Goal: Task Accomplishment & Management: Use online tool/utility

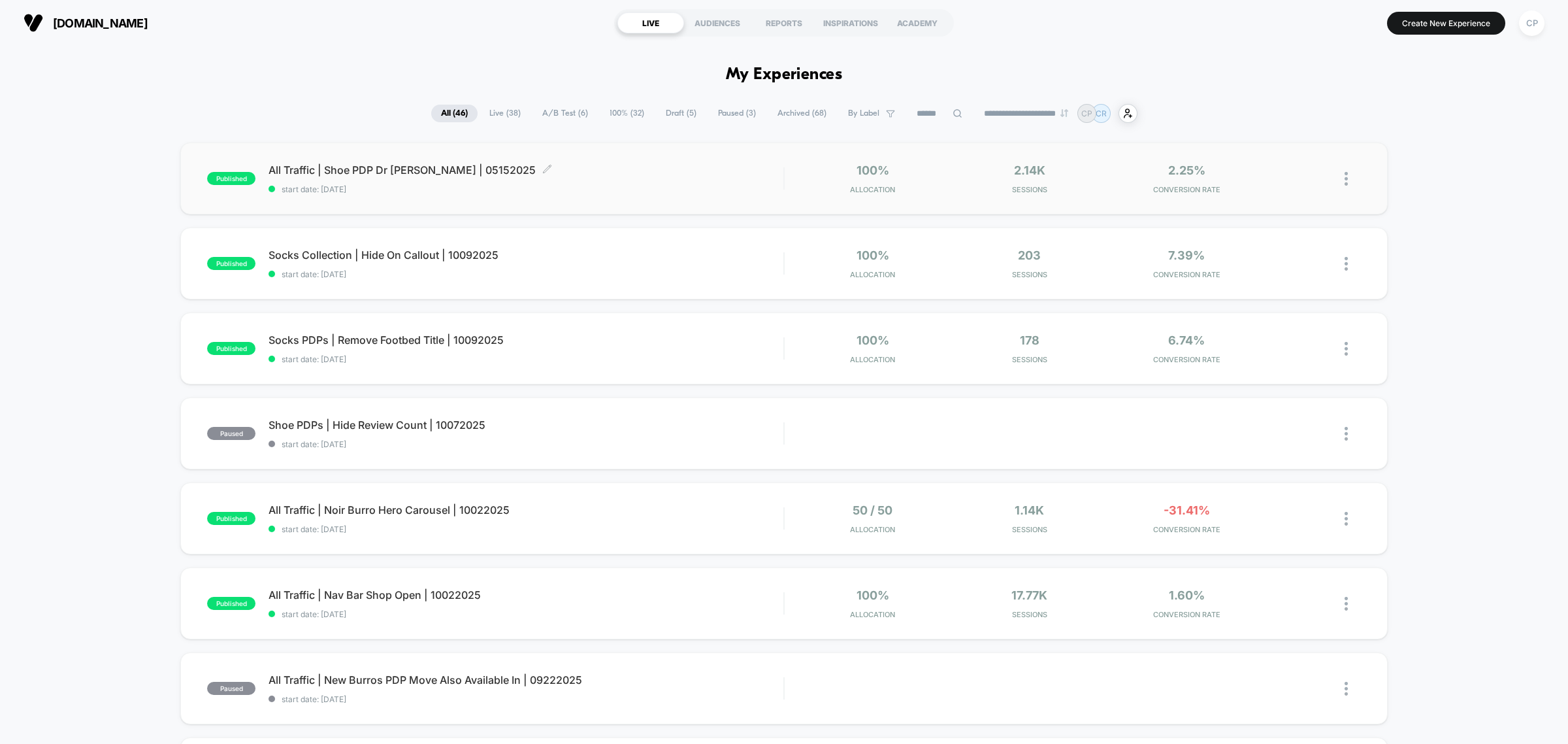
click at [669, 191] on span "start date: [DATE]" at bounding box center [526, 190] width 515 height 10
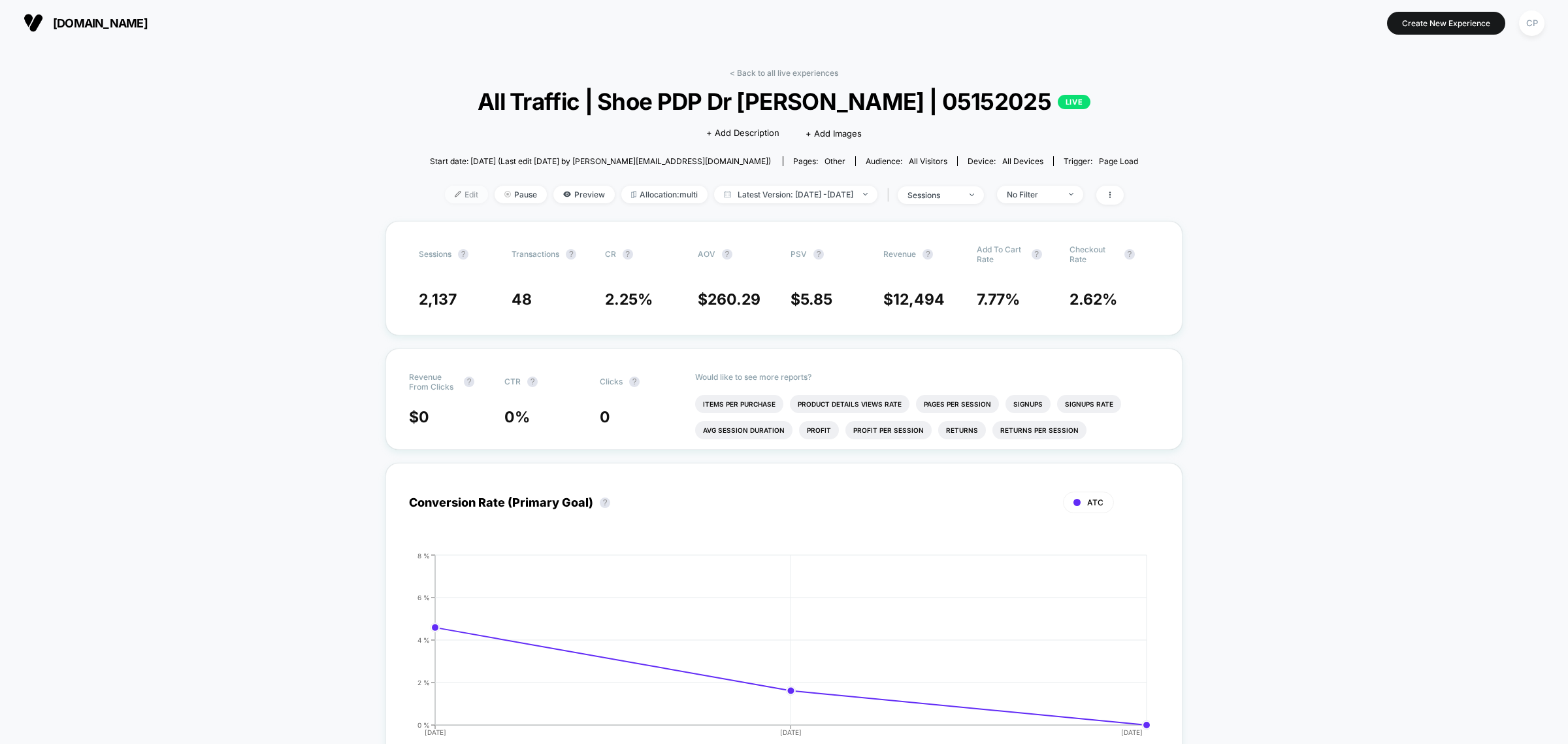
click at [455, 192] on img at bounding box center [458, 194] width 6 height 6
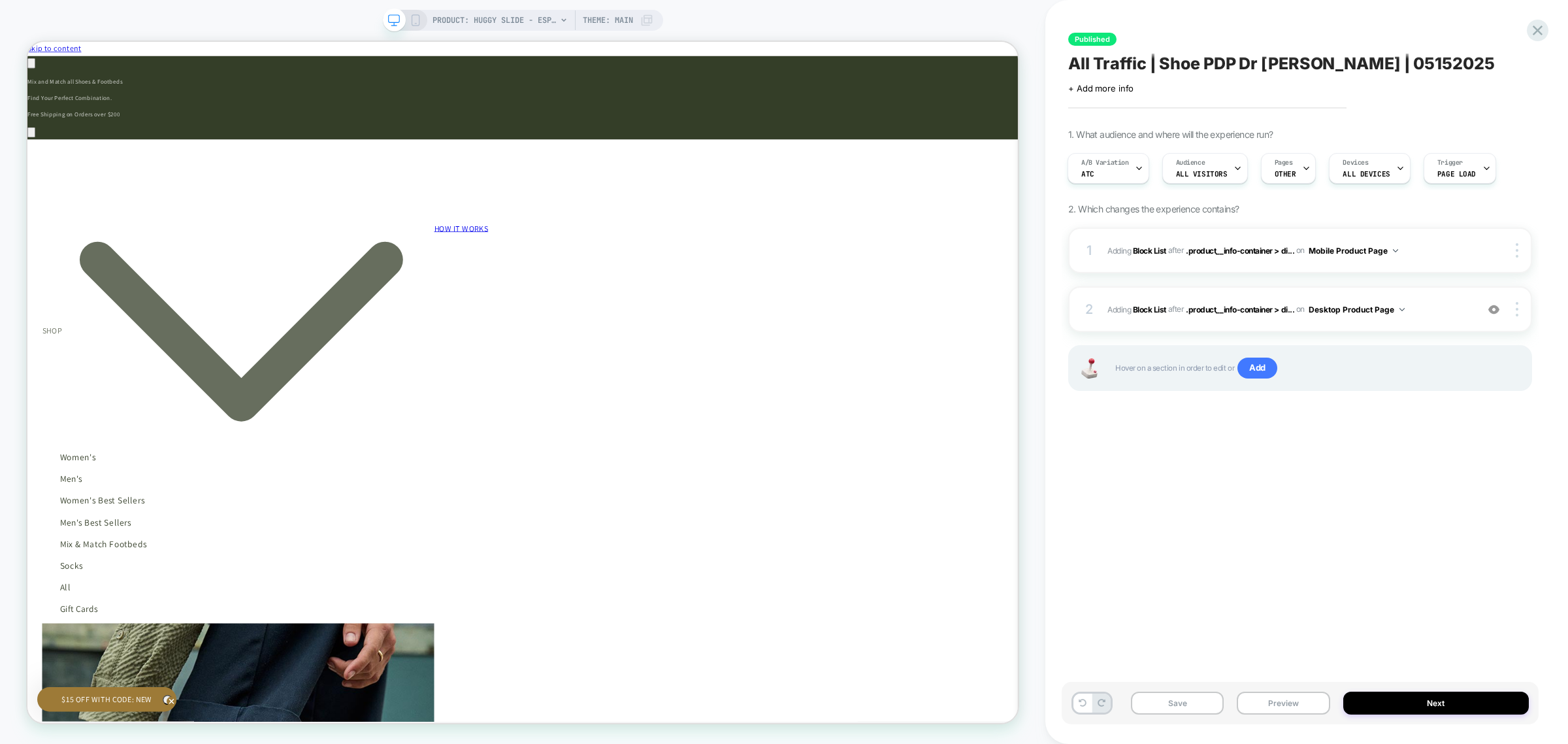
click at [420, 21] on icon at bounding box center [415, 20] width 11 height 11
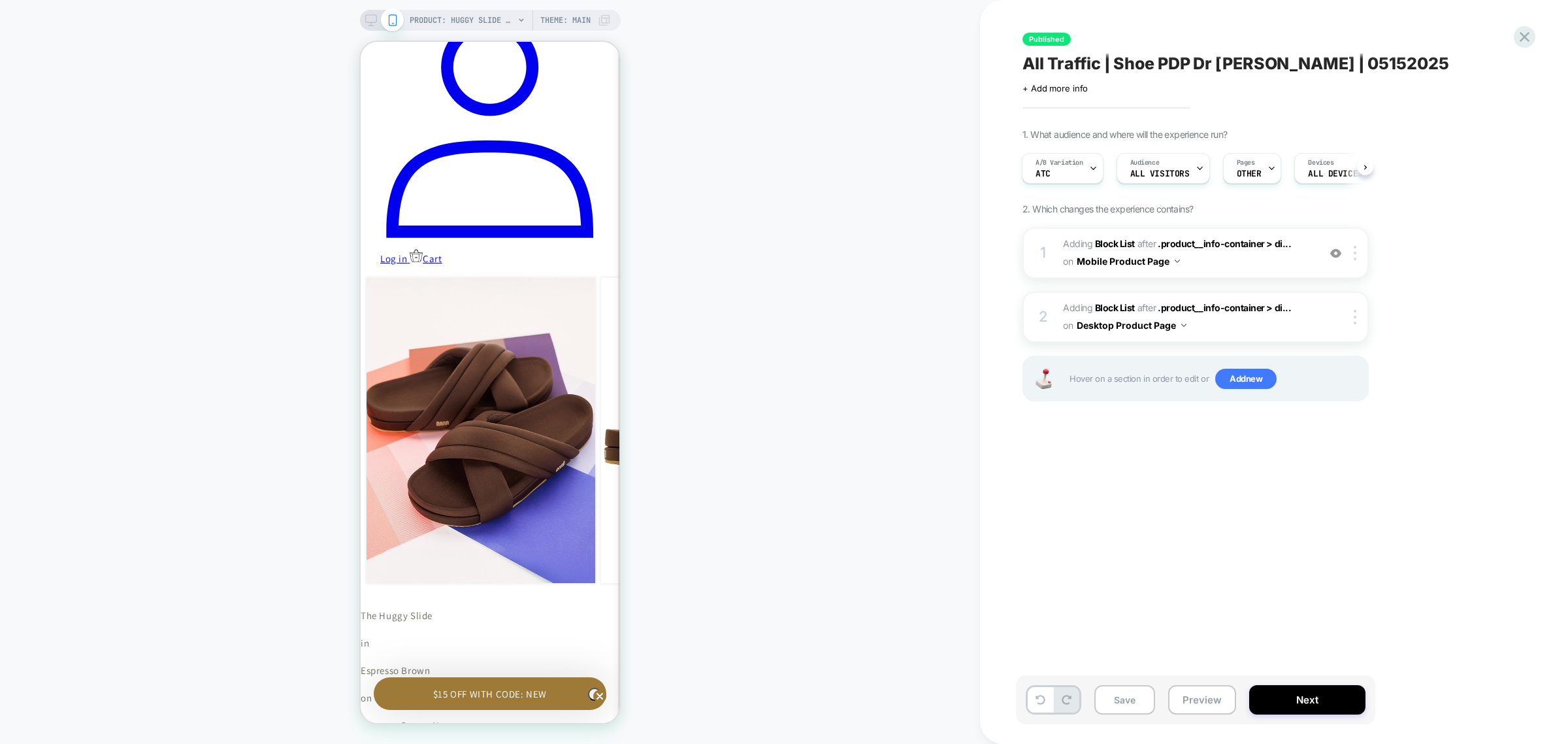
scroll to position [499, 0]
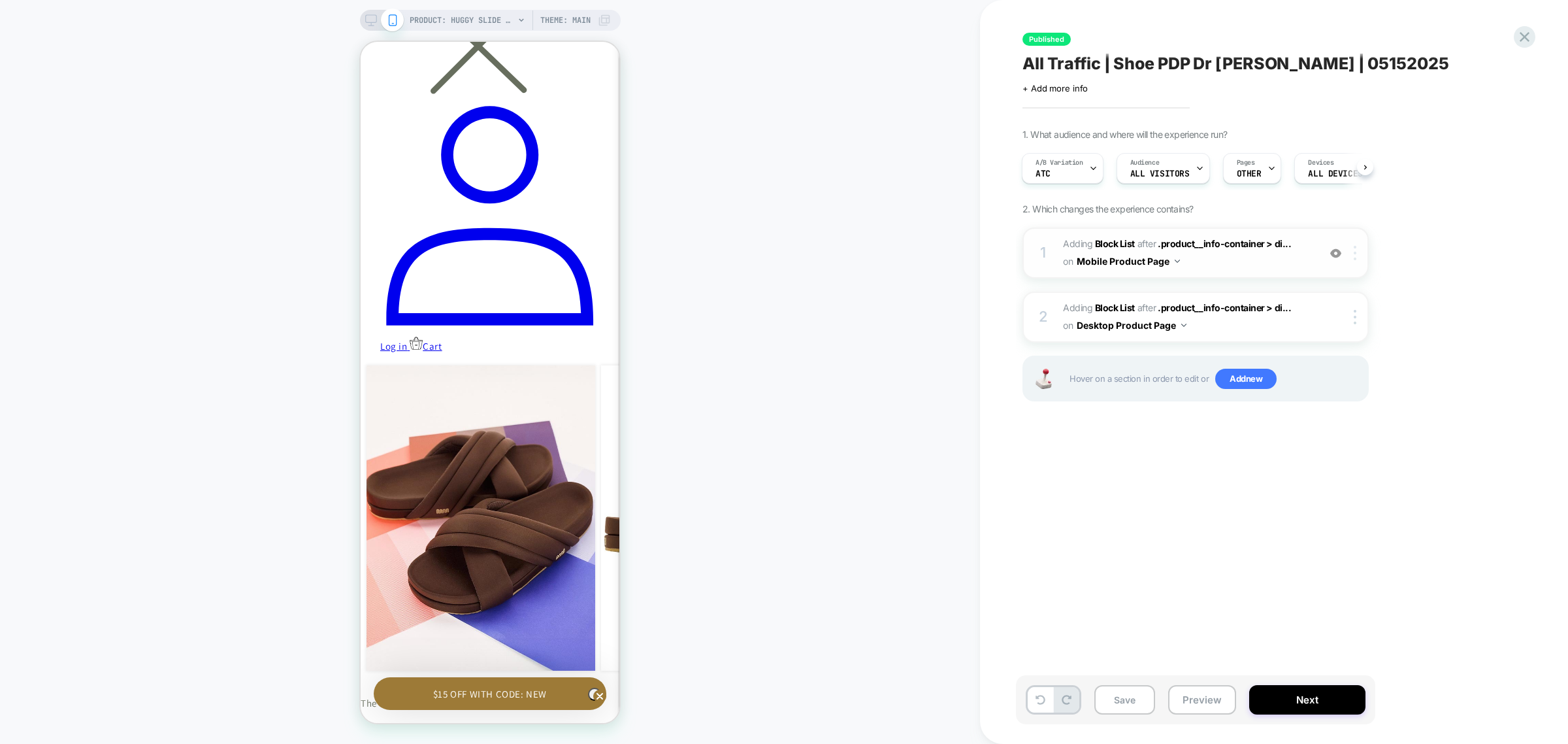
click at [1357, 255] on div at bounding box center [1358, 253] width 21 height 14
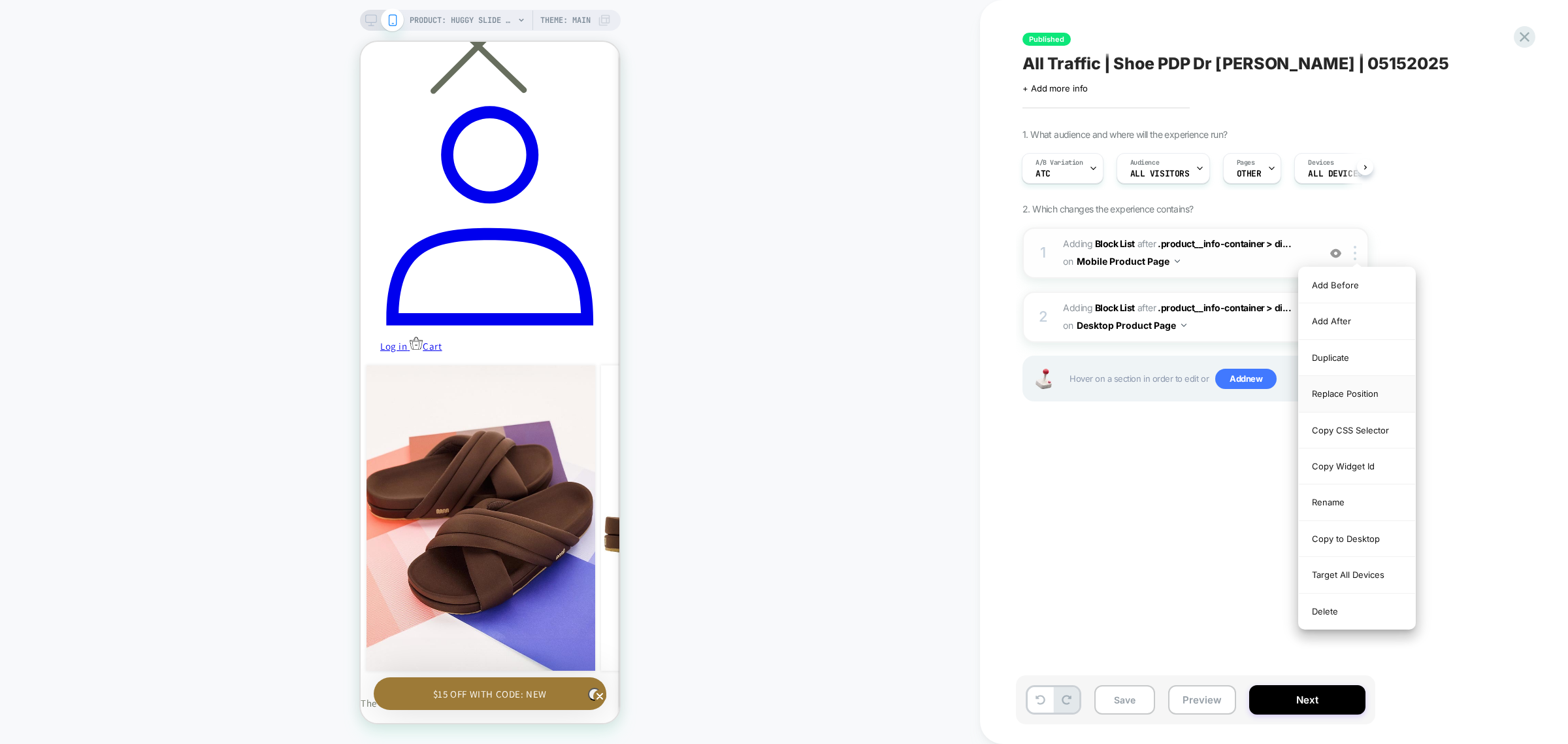
click at [1374, 391] on div "Replace Position" at bounding box center [1357, 393] width 117 height 36
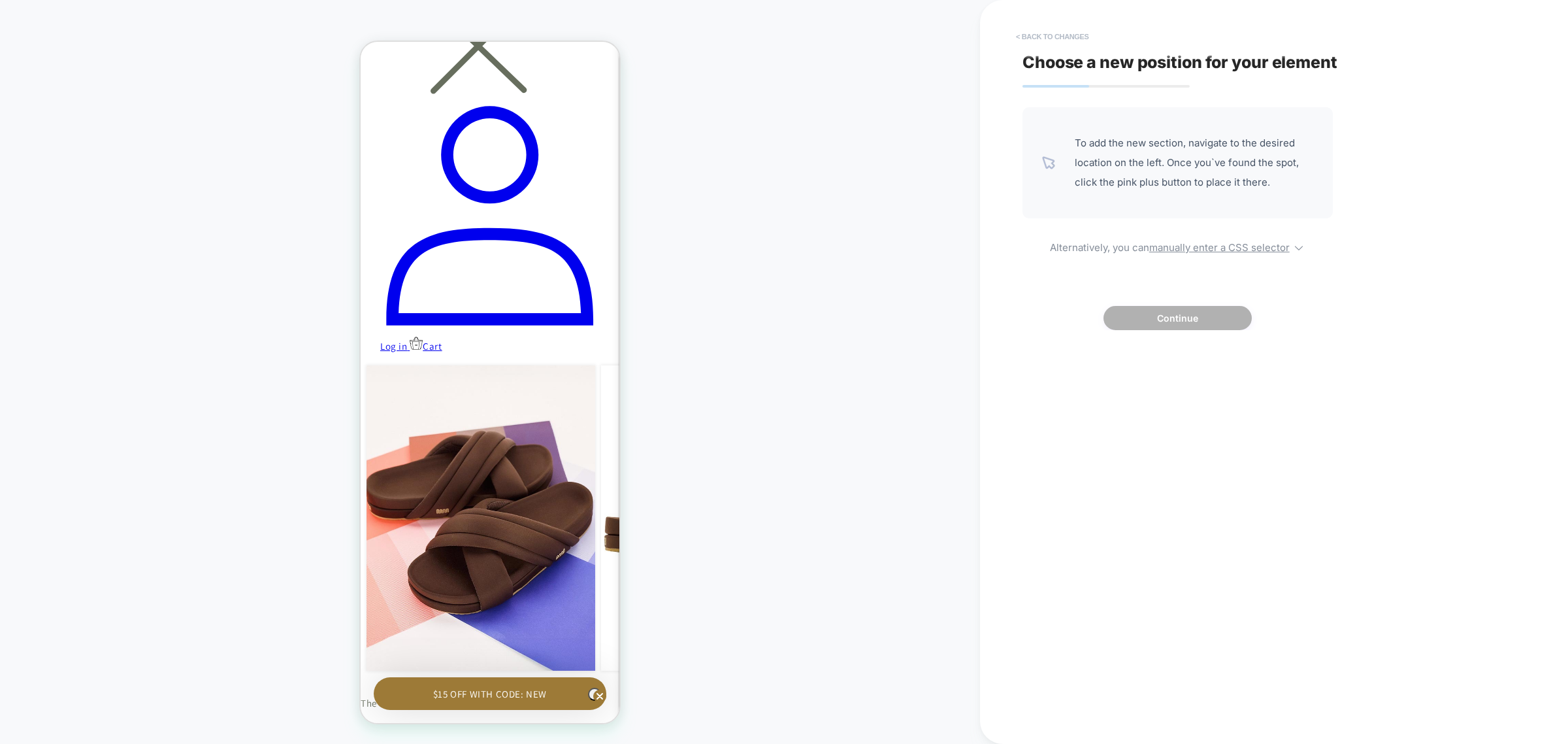
click at [1043, 39] on button "< Back to changes" at bounding box center [1052, 36] width 87 height 21
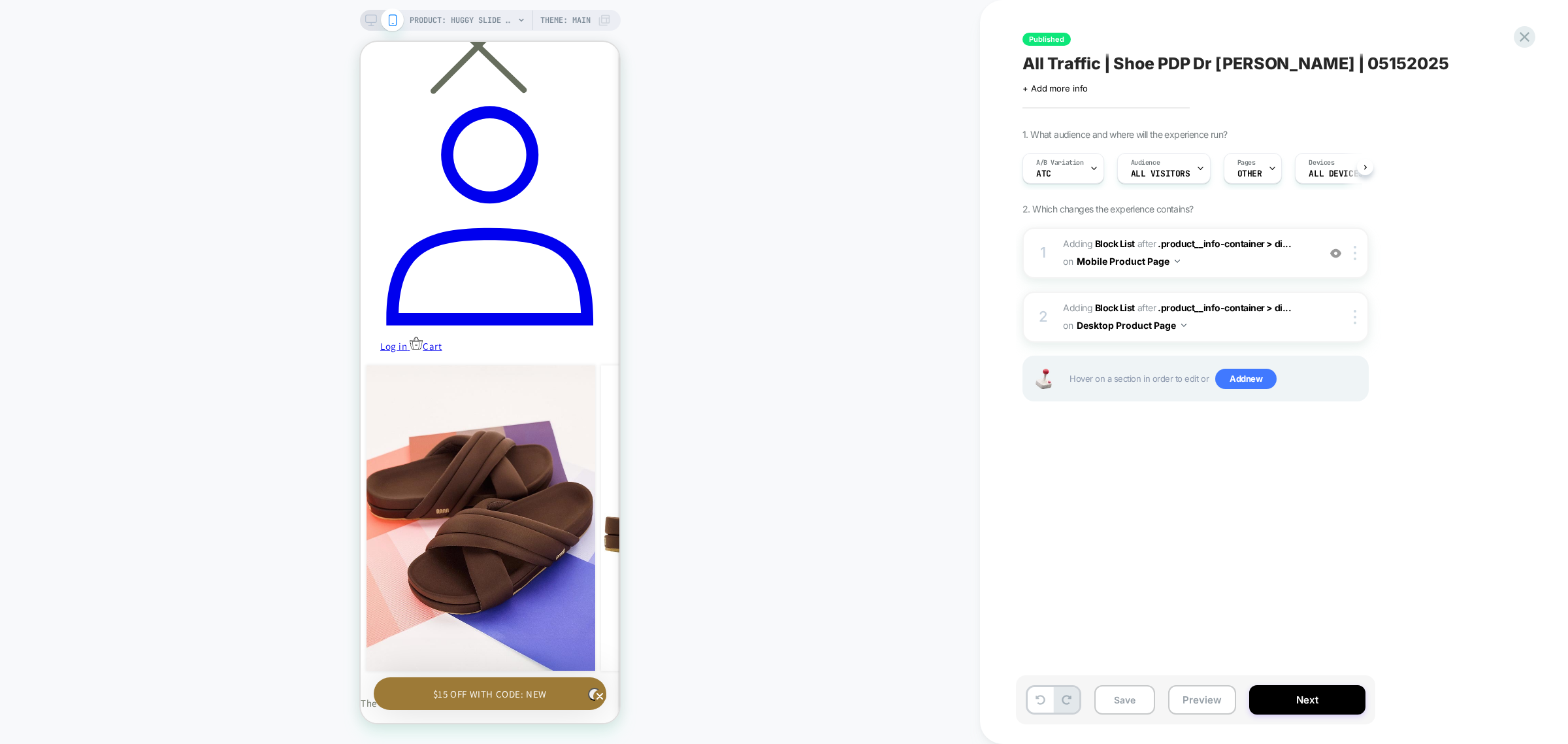
scroll to position [0, 1]
click at [1298, 705] on button "Next" at bounding box center [1307, 700] width 117 height 29
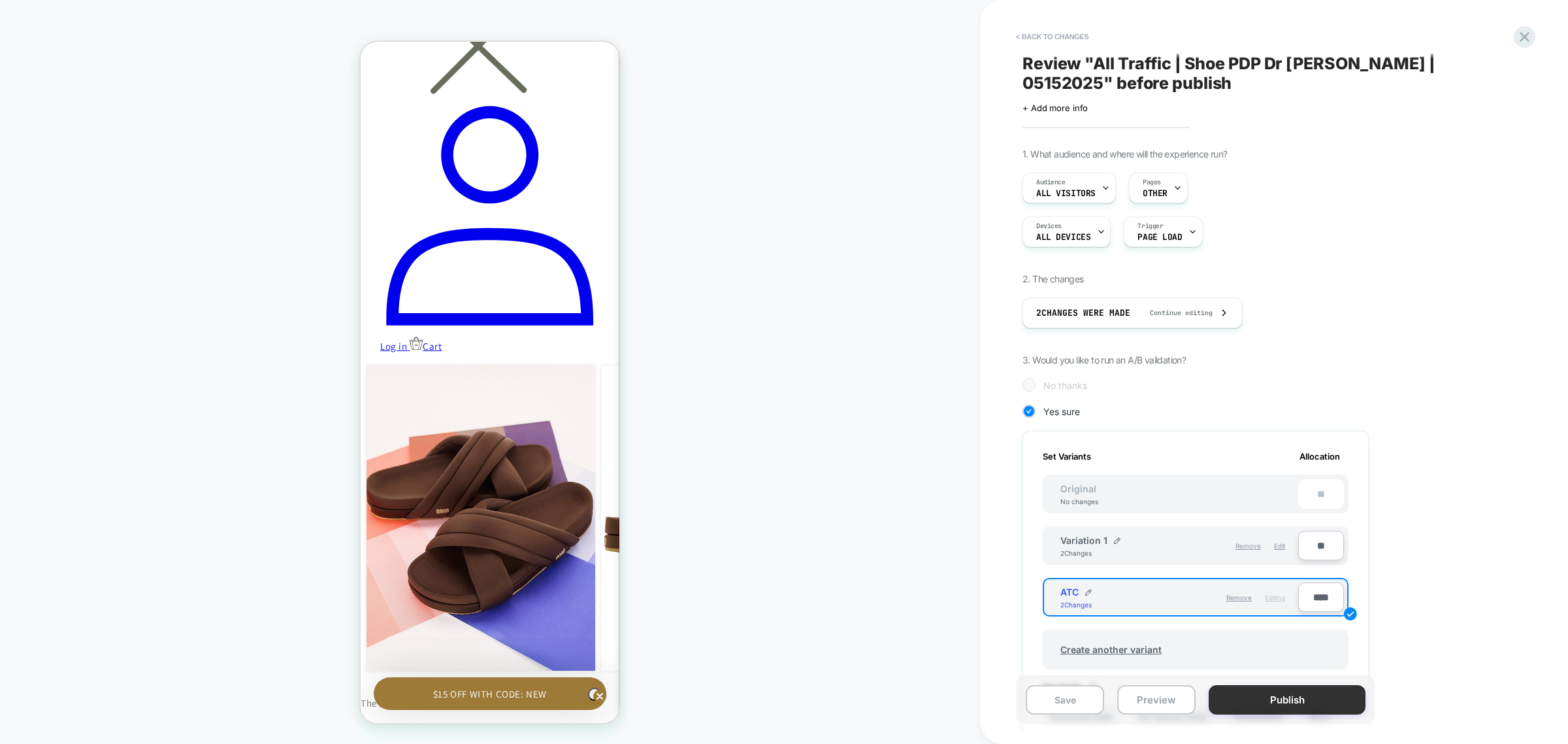
scroll to position [0, 383]
click at [1272, 701] on button "Publish" at bounding box center [1287, 700] width 157 height 29
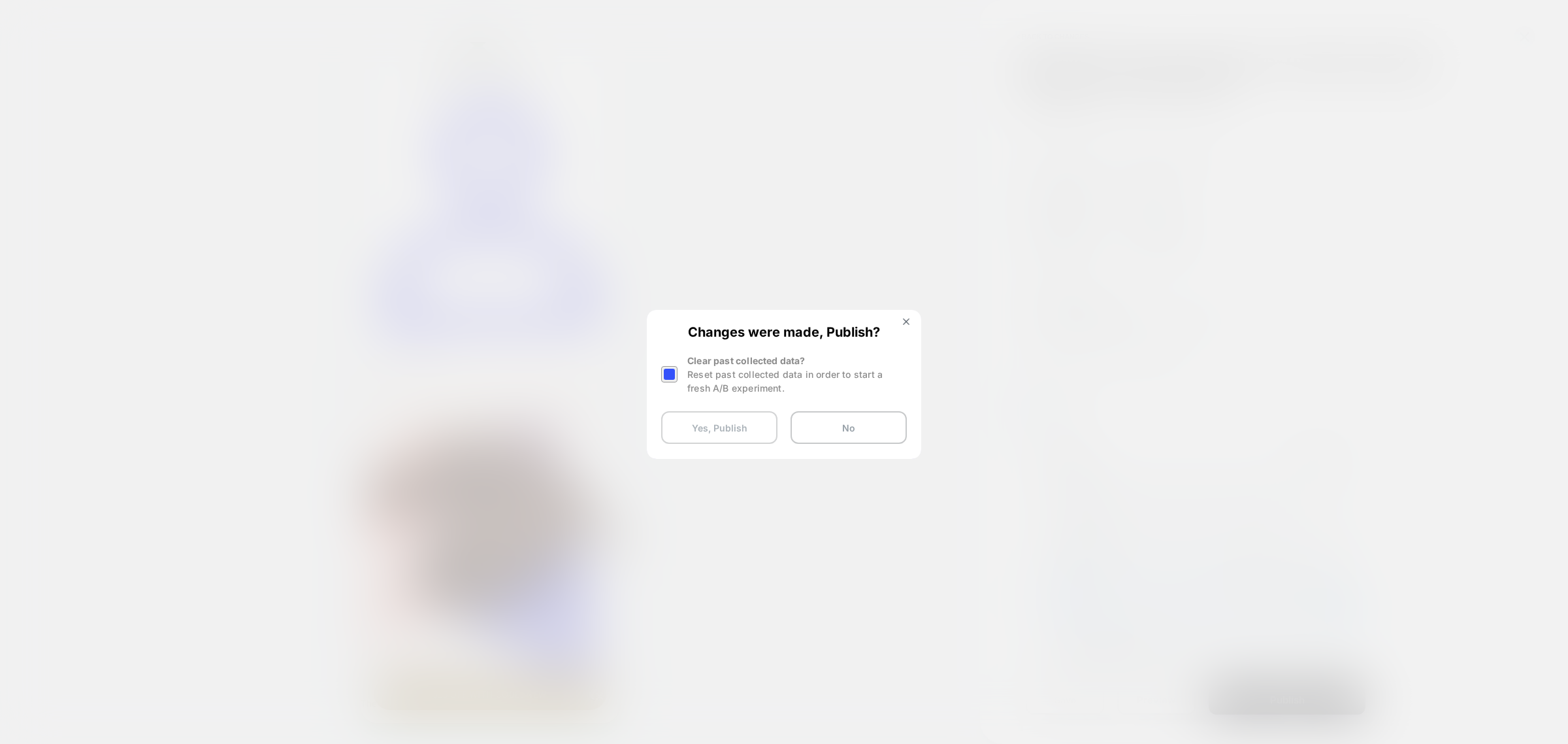
click at [751, 429] on button "Yes, Publish" at bounding box center [719, 428] width 117 height 33
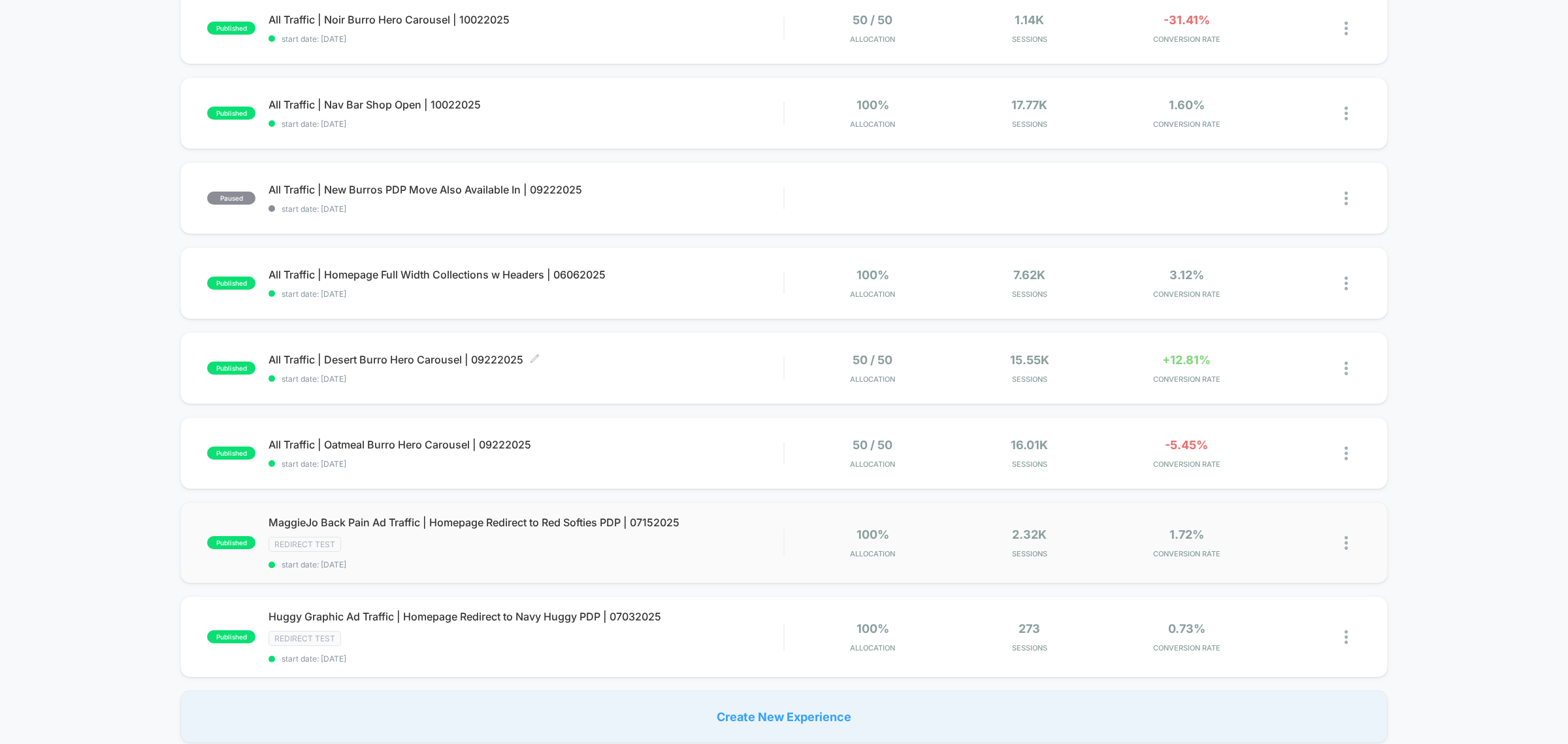
scroll to position [654, 0]
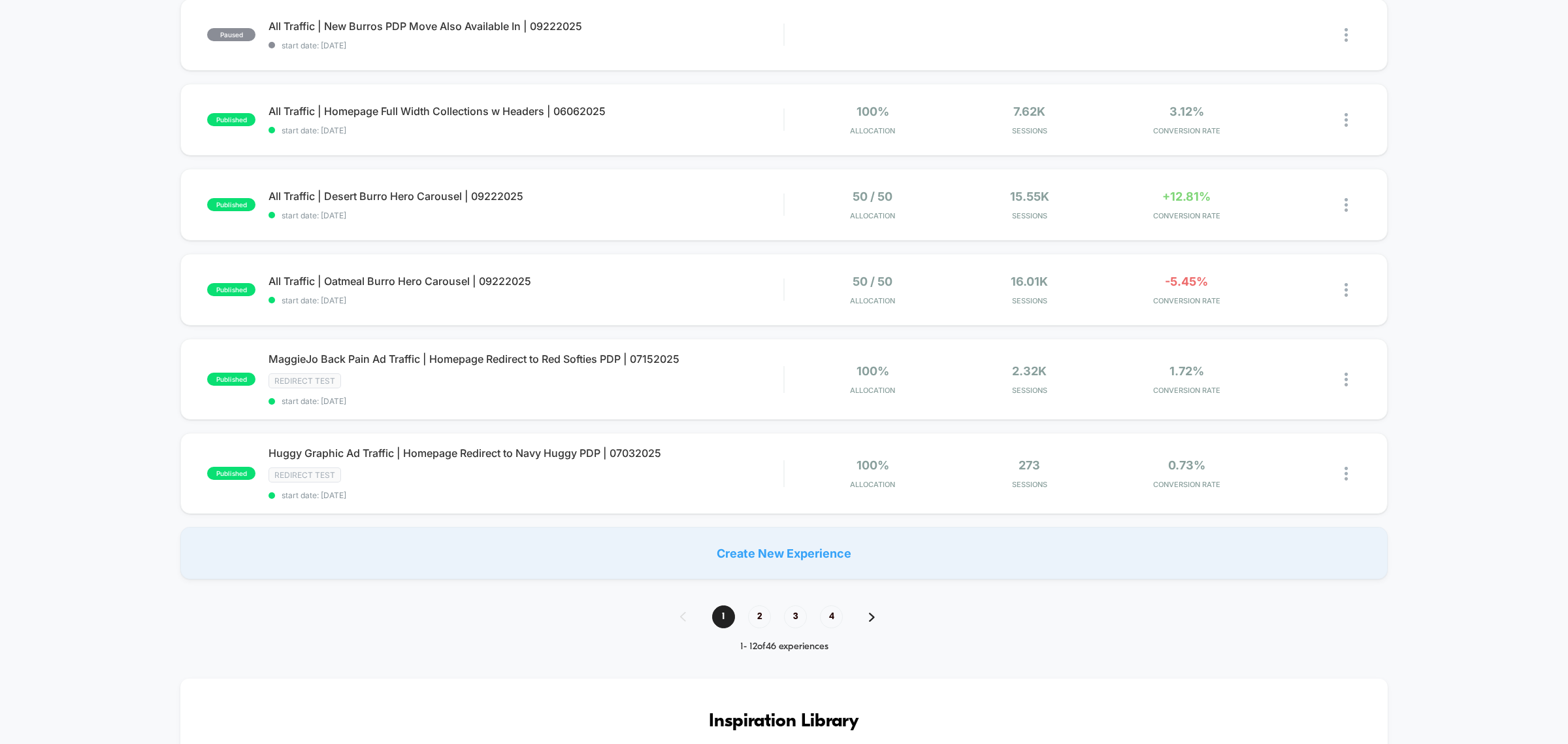
click at [764, 613] on span "2" at bounding box center [759, 617] width 23 height 23
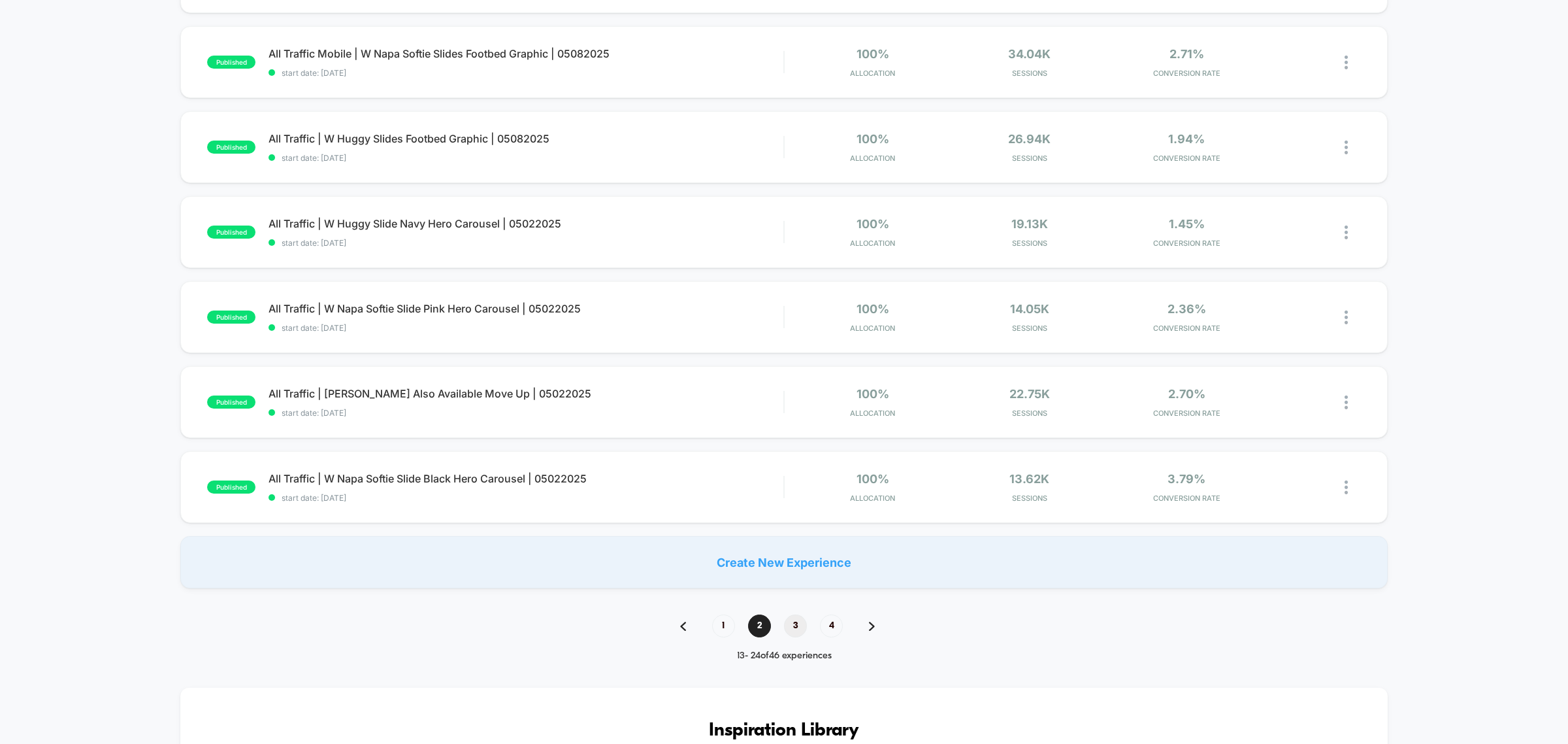
click at [794, 621] on span "3" at bounding box center [796, 626] width 23 height 23
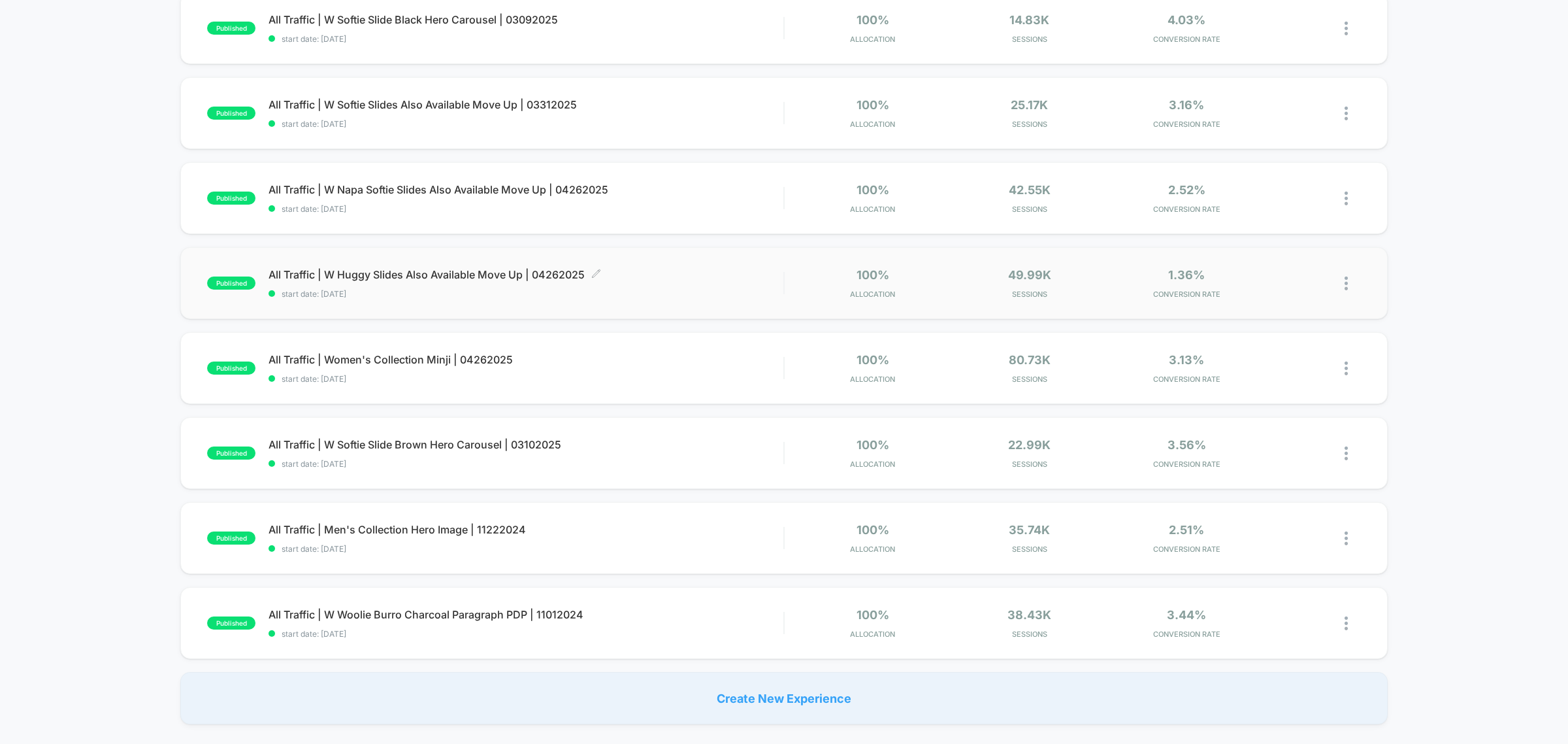
scroll to position [572, 0]
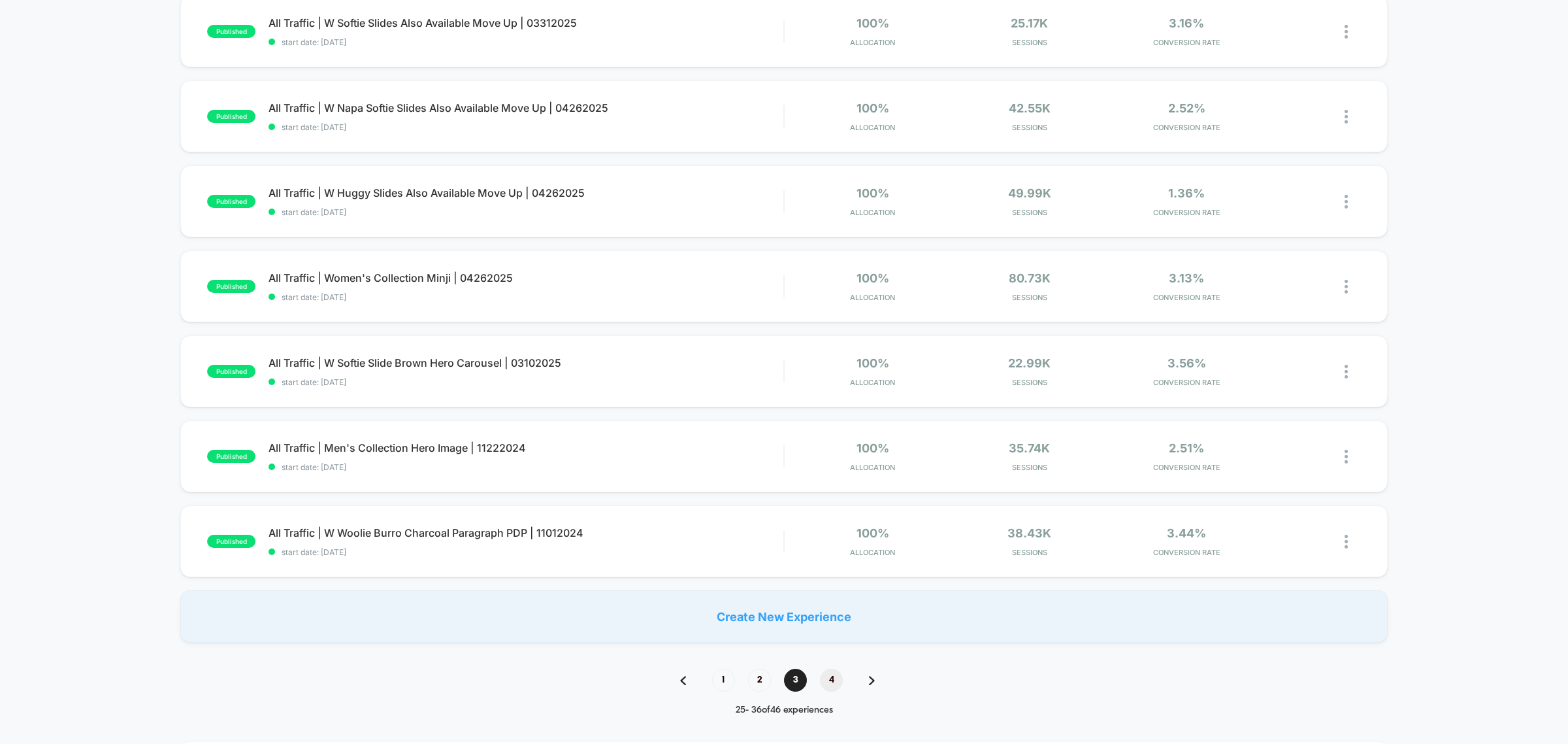
click at [827, 680] on span "4" at bounding box center [832, 680] width 23 height 23
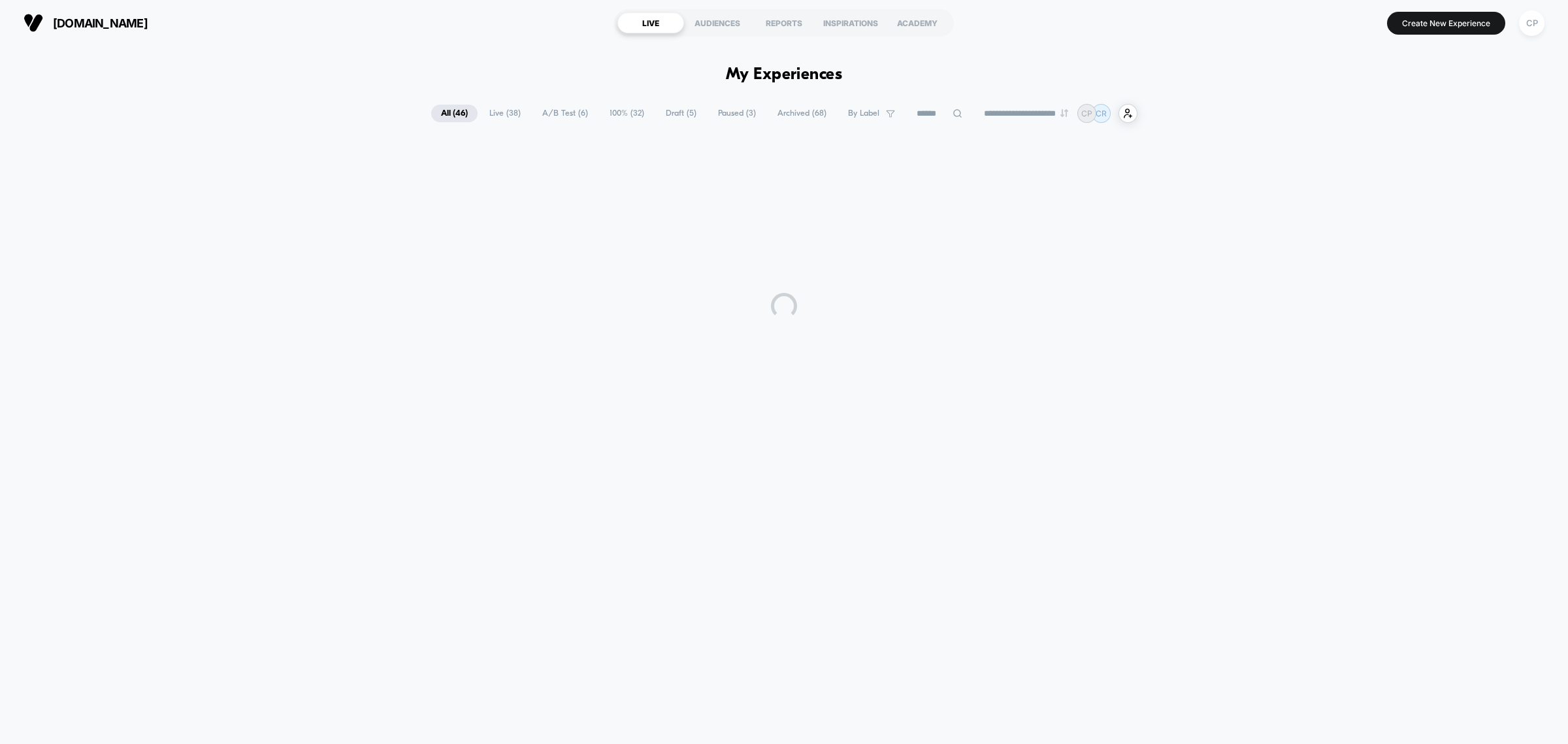
scroll to position [0, 0]
